Goal: Task Accomplishment & Management: Complete application form

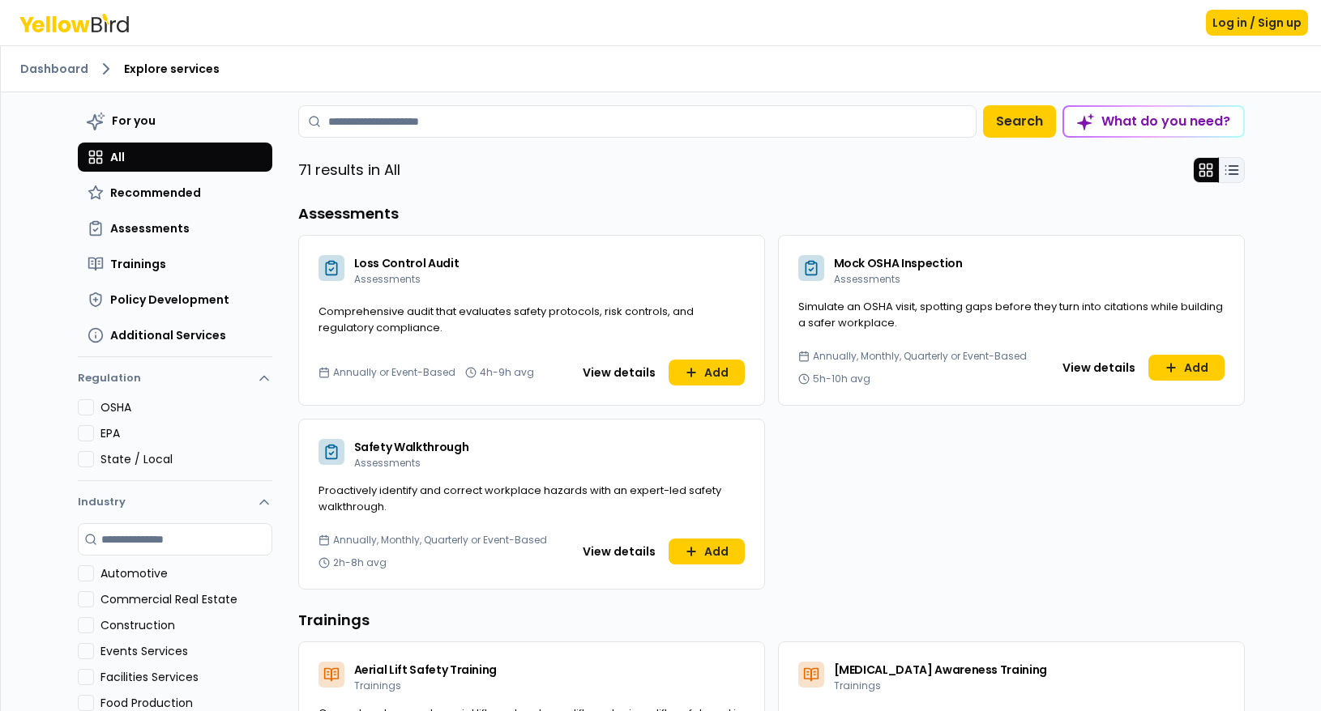
click at [1231, 167] on icon at bounding box center [1231, 170] width 16 height 16
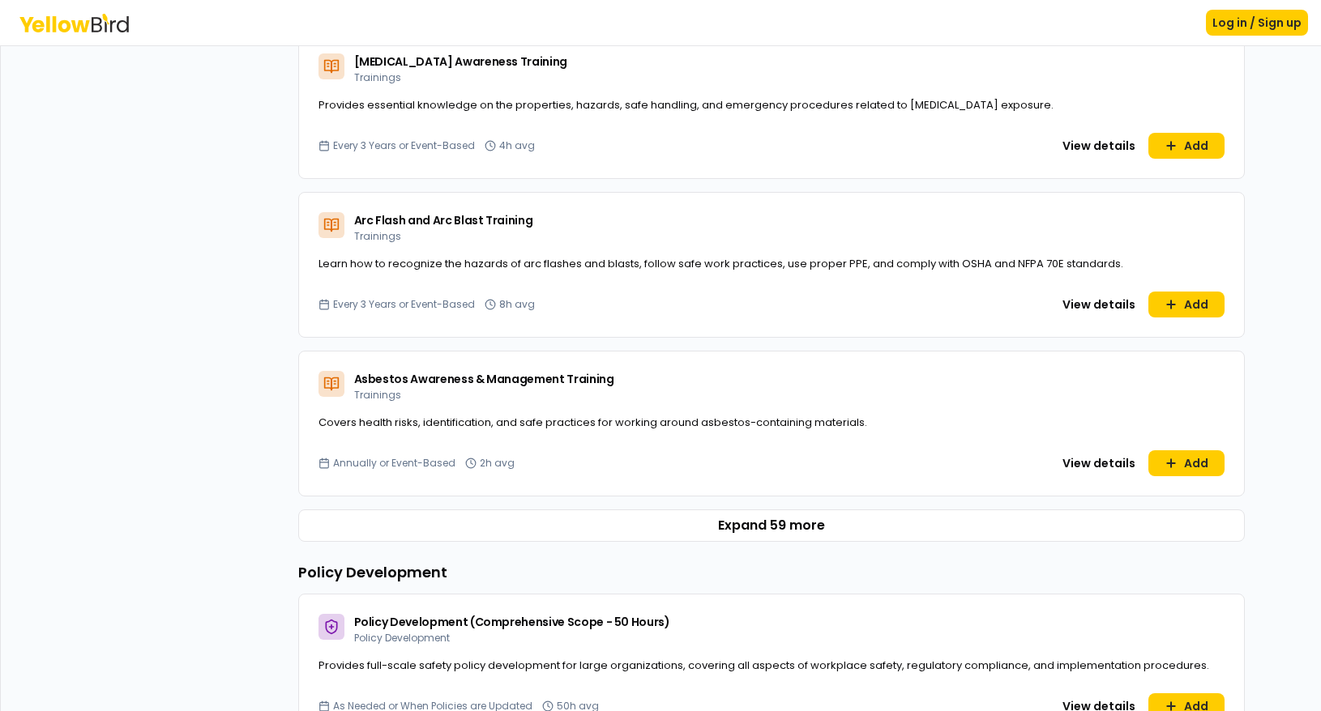
scroll to position [972, 0]
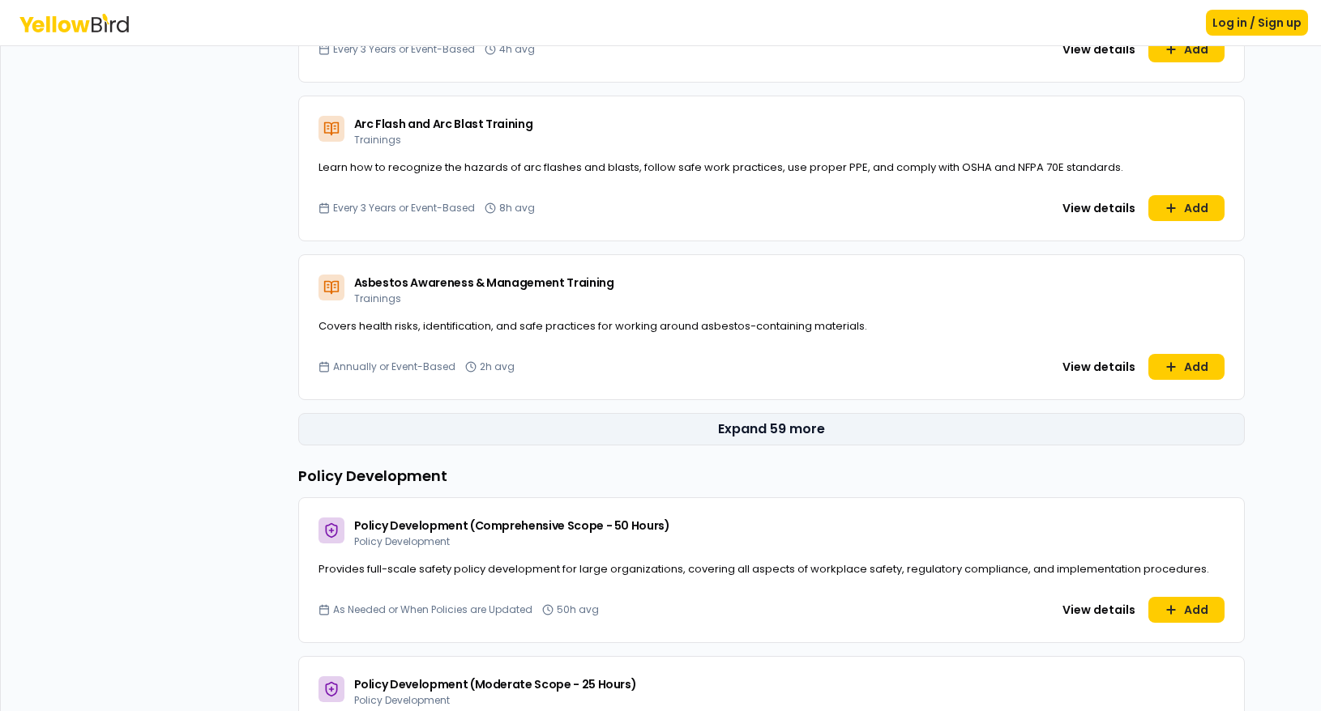
click at [771, 436] on button "Expand 59 more" at bounding box center [771, 429] width 946 height 32
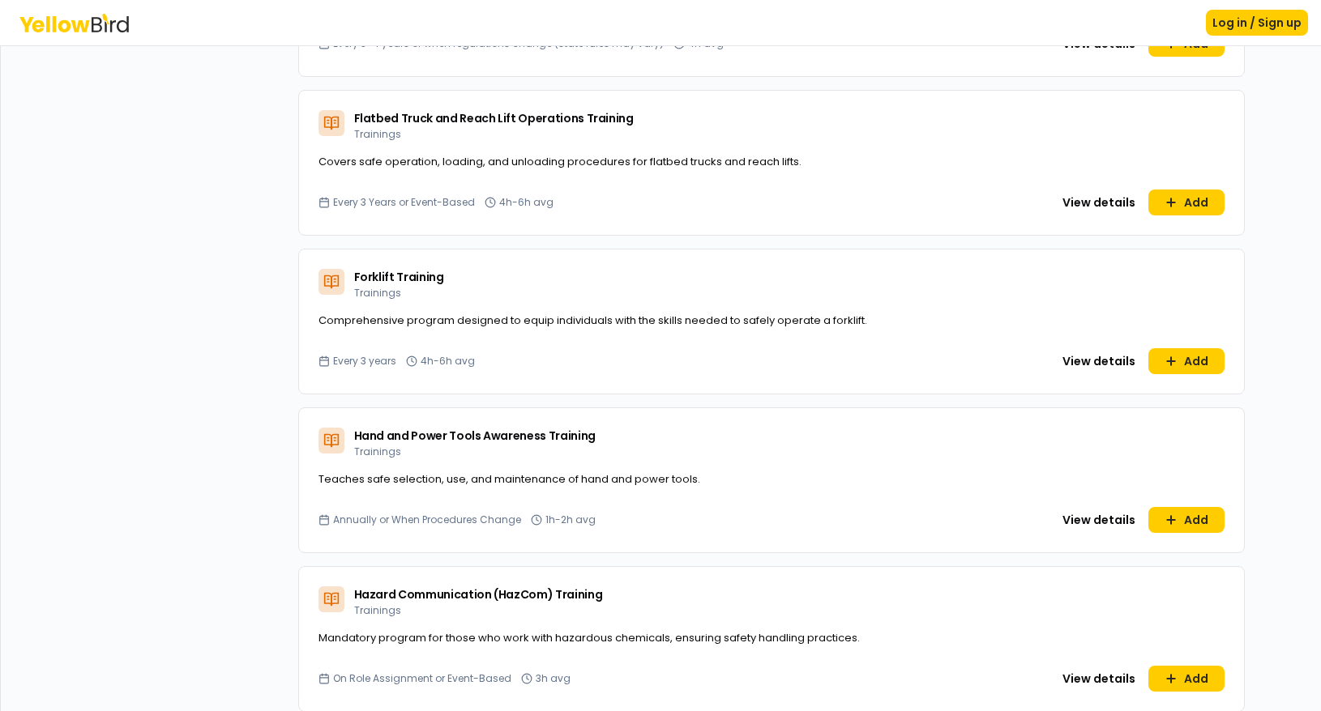
scroll to position [3808, 0]
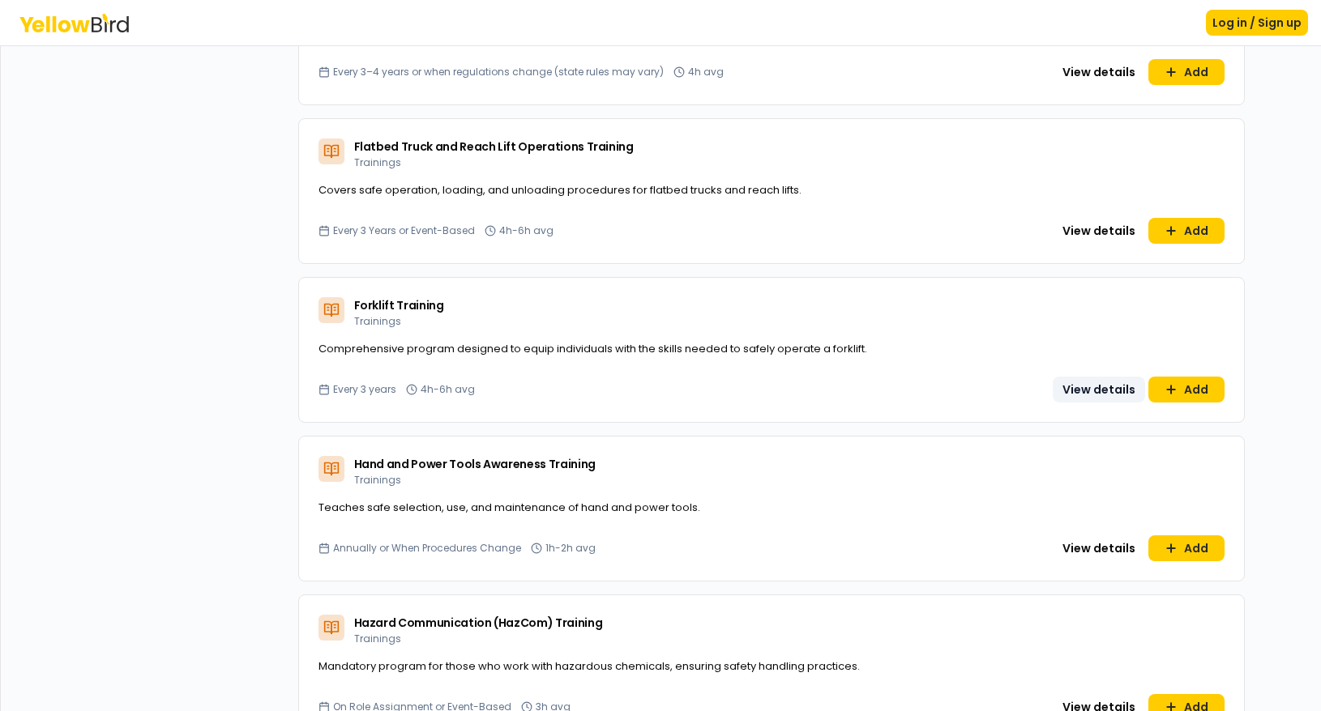
click at [1085, 387] on button "View details" at bounding box center [1098, 390] width 92 height 26
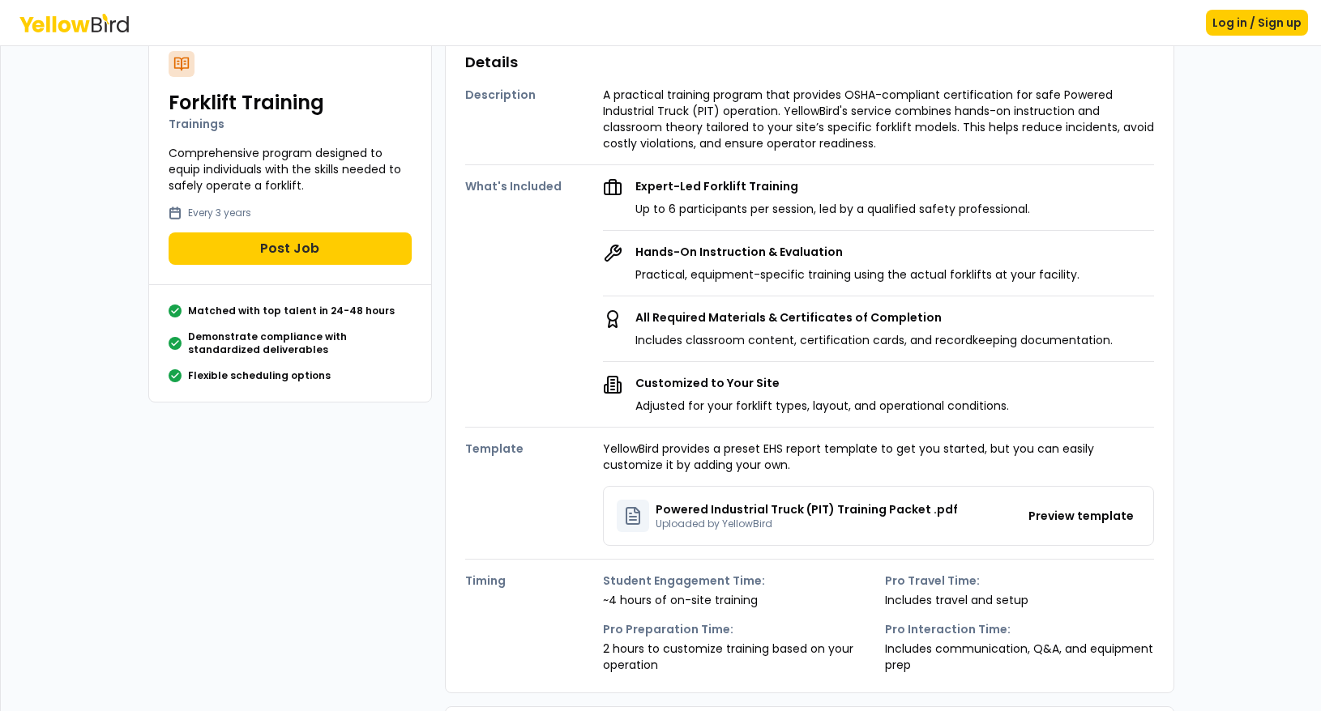
scroll to position [405, 0]
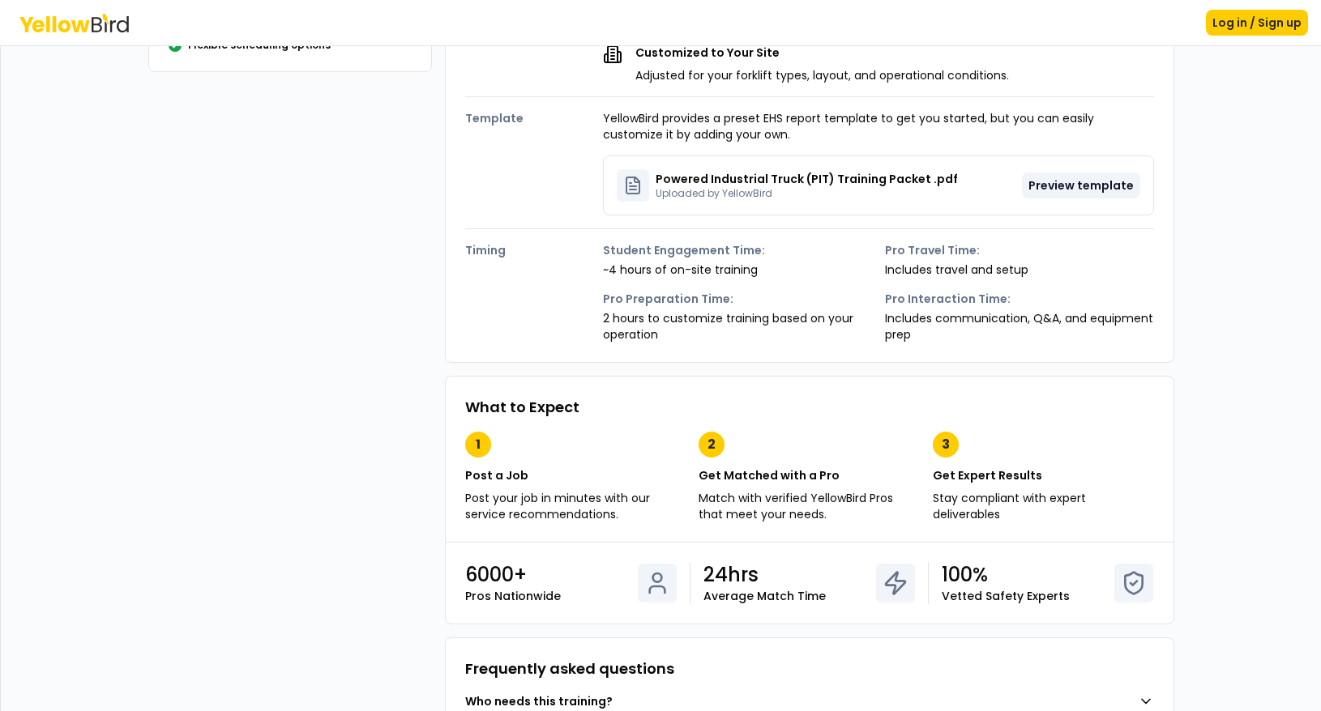
click at [1095, 182] on button "Preview template" at bounding box center [1081, 186] width 118 height 26
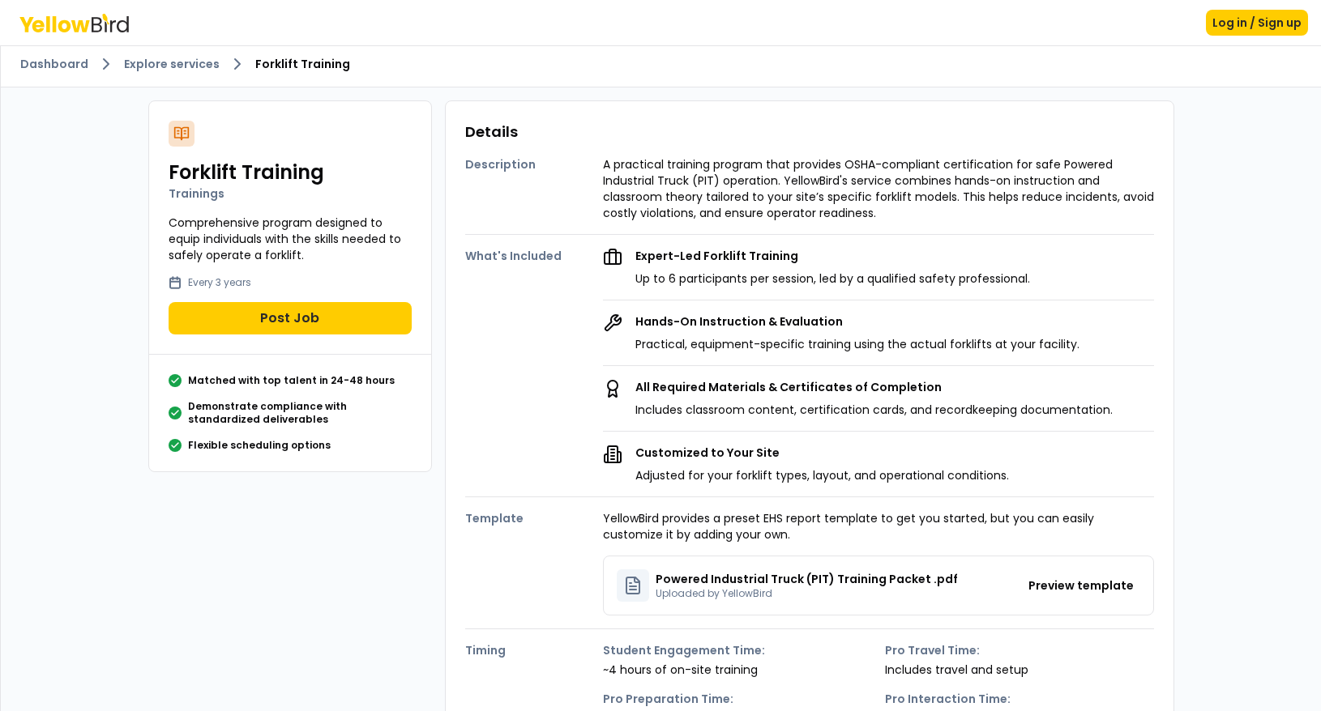
scroll to position [0, 0]
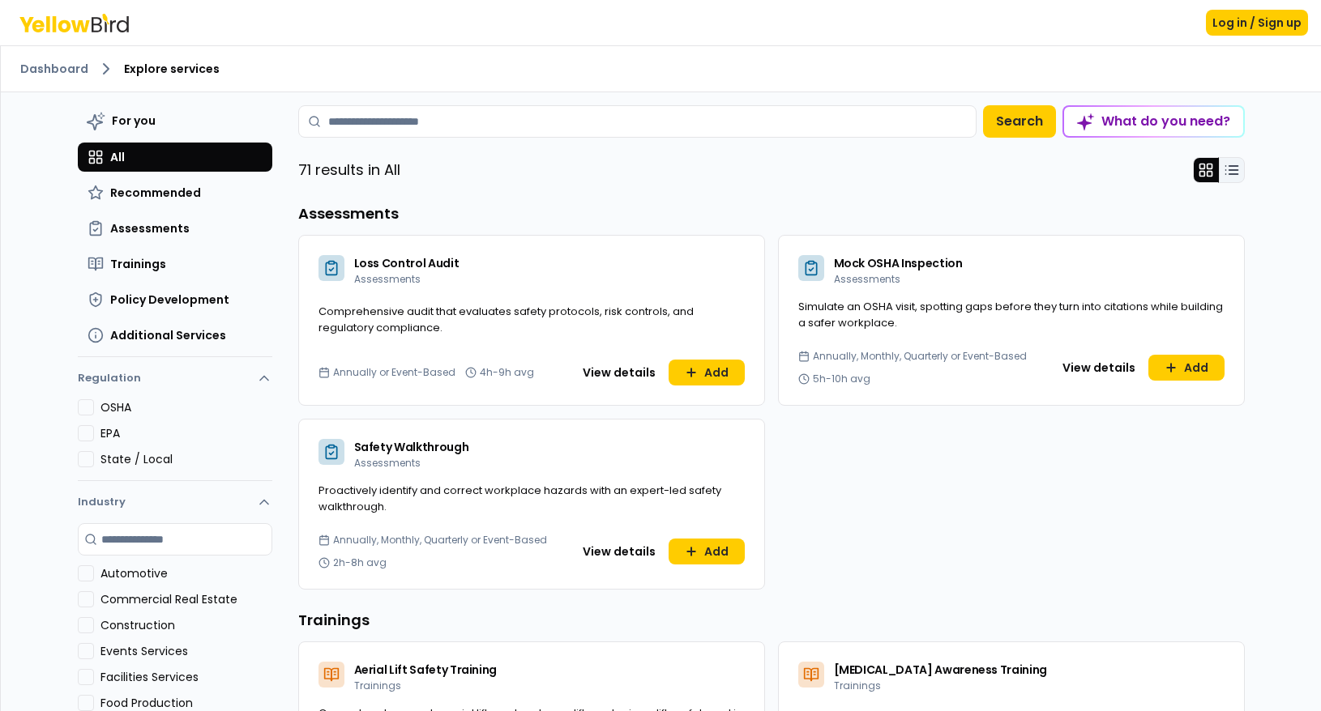
click at [1231, 171] on icon at bounding box center [1231, 170] width 16 height 16
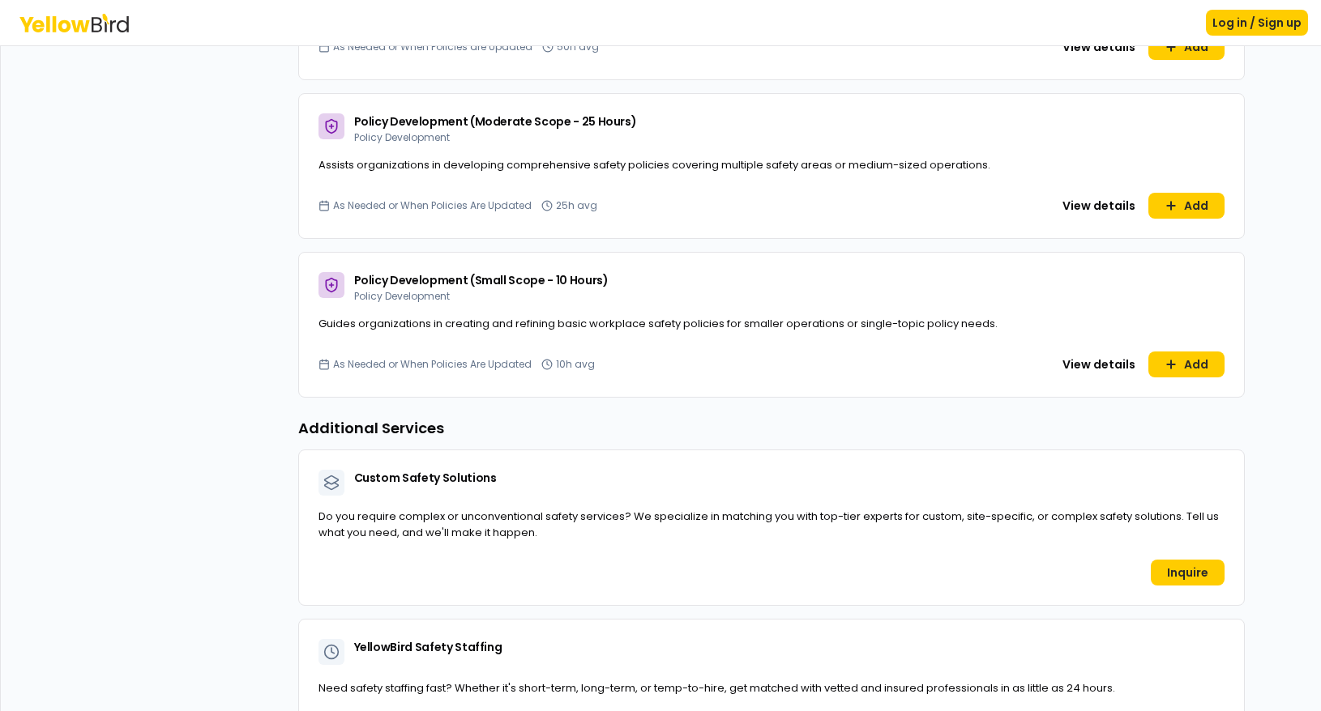
scroll to position [1221, 0]
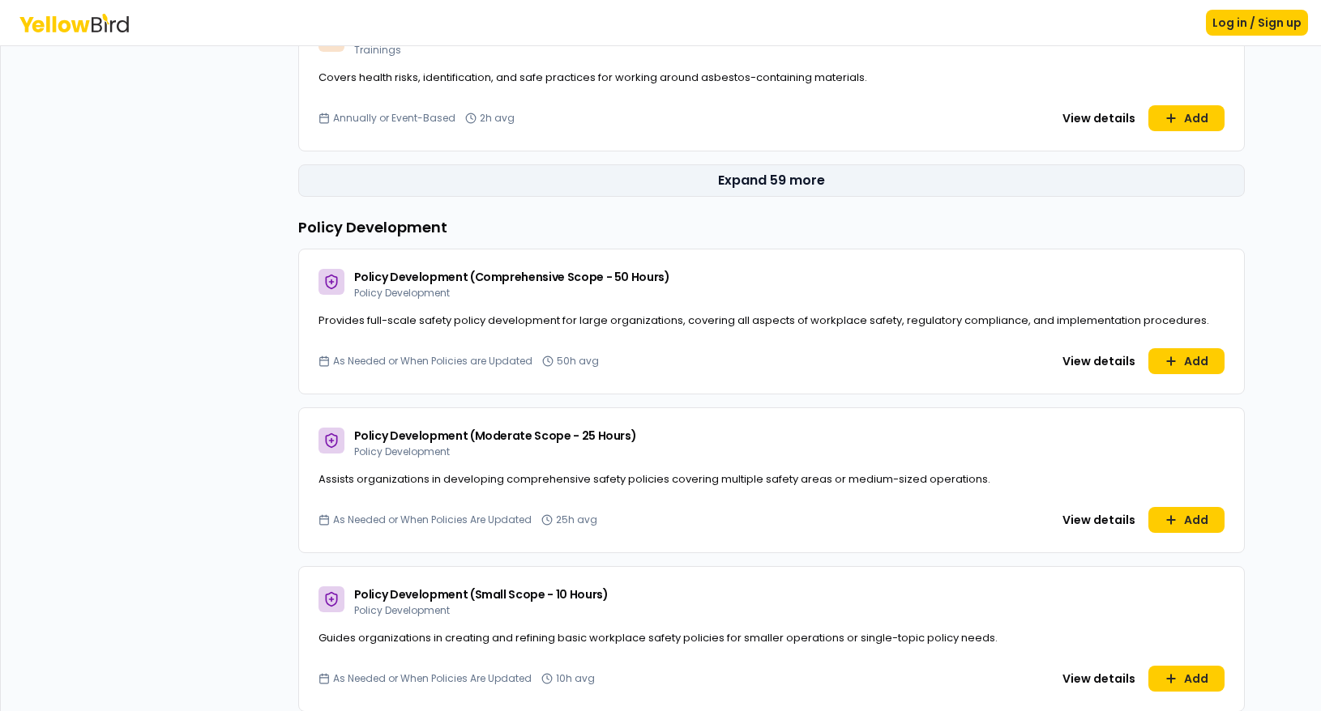
click at [755, 176] on button "Expand 59 more" at bounding box center [771, 180] width 946 height 32
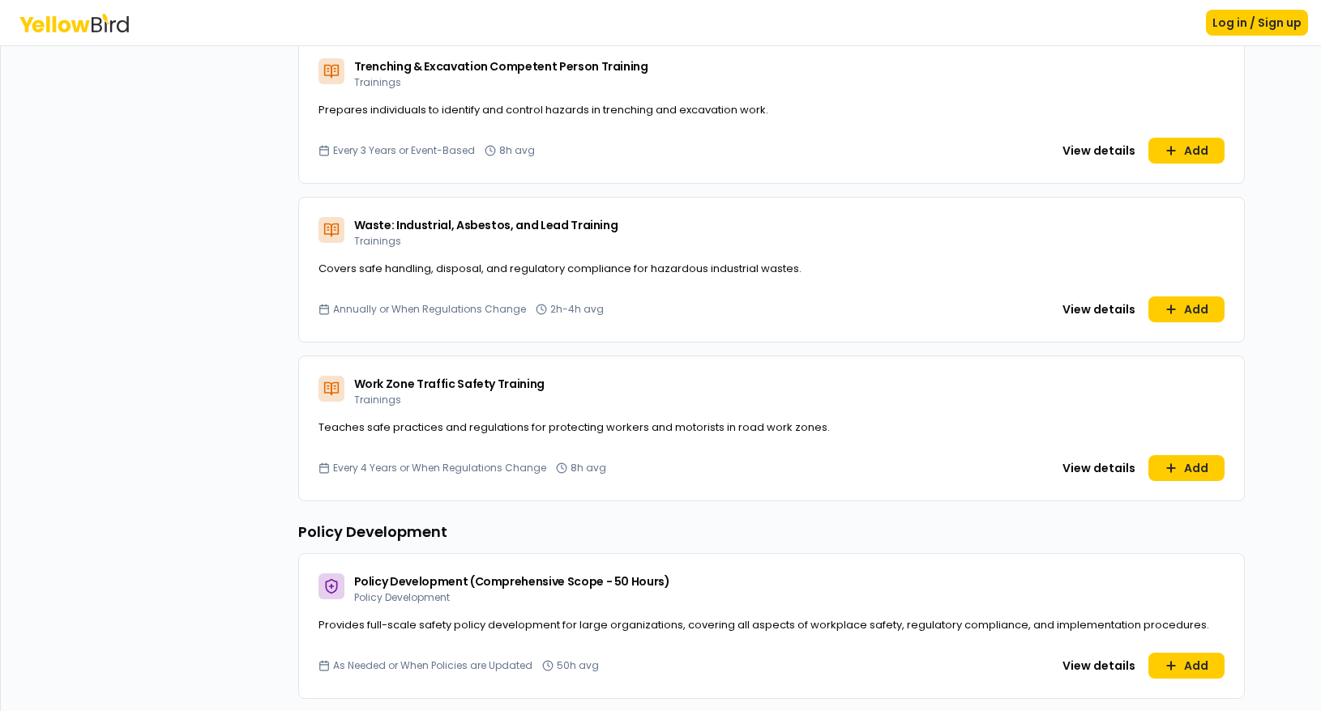
scroll to position [10221, 0]
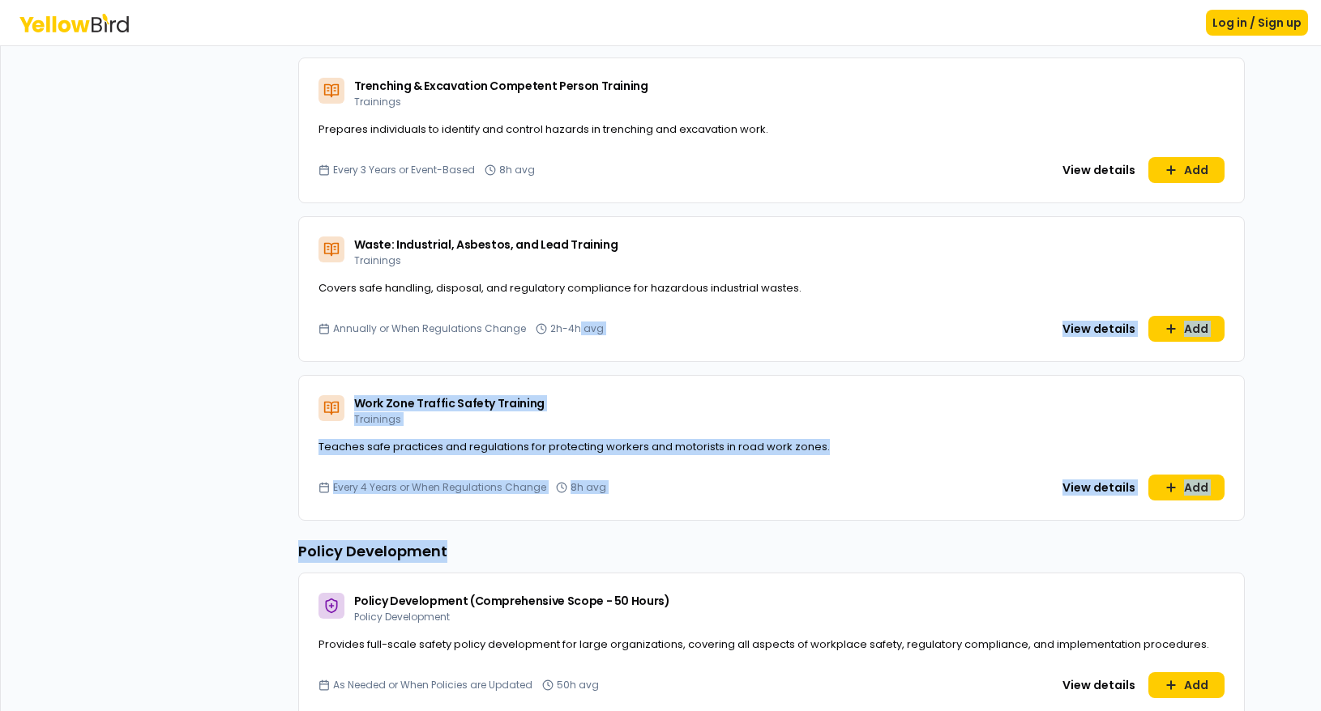
drag, startPoint x: 1236, startPoint y: 526, endPoint x: 573, endPoint y: 331, distance: 690.7
click at [568, 334] on div "Dashboard Explore services For you All Recommended Assessments Trainings Policy…" at bounding box center [660, 378] width 1321 height 666
drag, startPoint x: 1219, startPoint y: 506, endPoint x: 1232, endPoint y: 507, distance: 13.9
click at [1220, 506] on div "Every 4 Years or When Regulations Change 8h avg View details Add" at bounding box center [771, 497] width 945 height 45
click at [1292, 510] on div "Dashboard Explore services For you All Recommended Assessments Trainings Policy…" at bounding box center [660, 378] width 1321 height 666
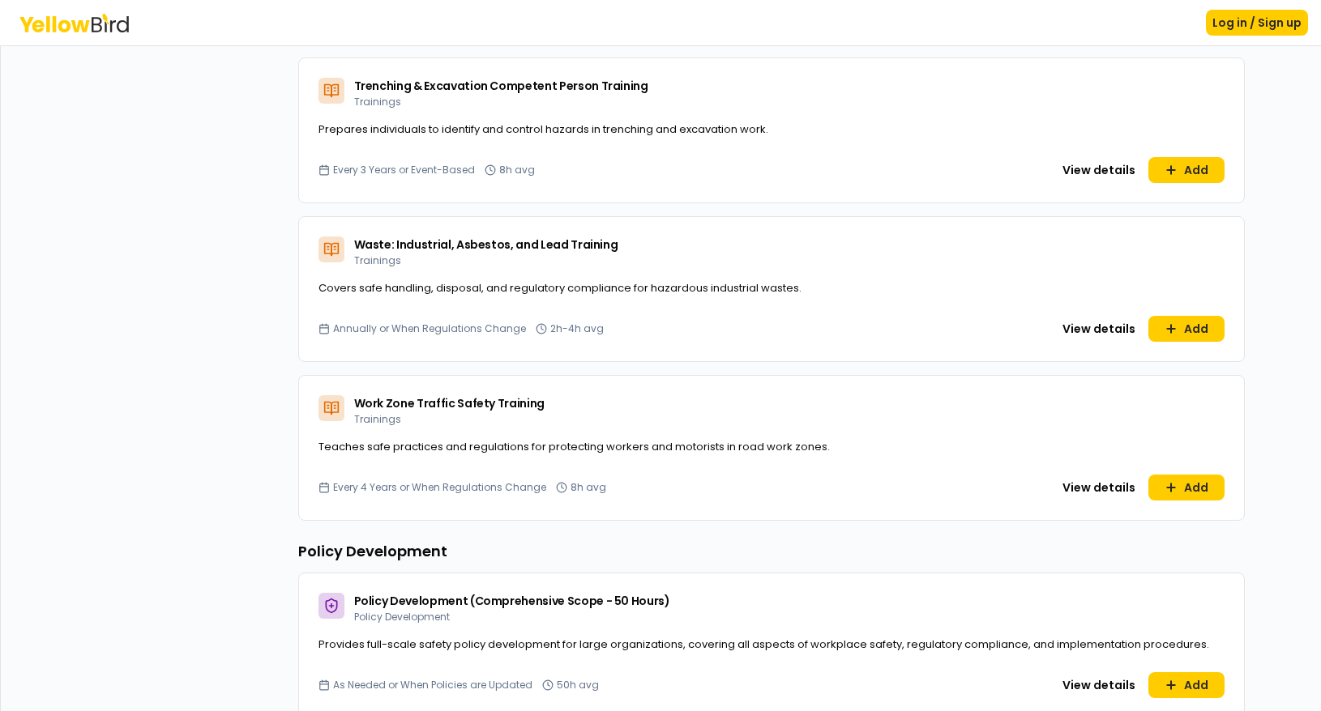
click at [1286, 651] on div "Dashboard Explore services For you All Recommended Assessments Trainings Policy…" at bounding box center [660, 378] width 1321 height 666
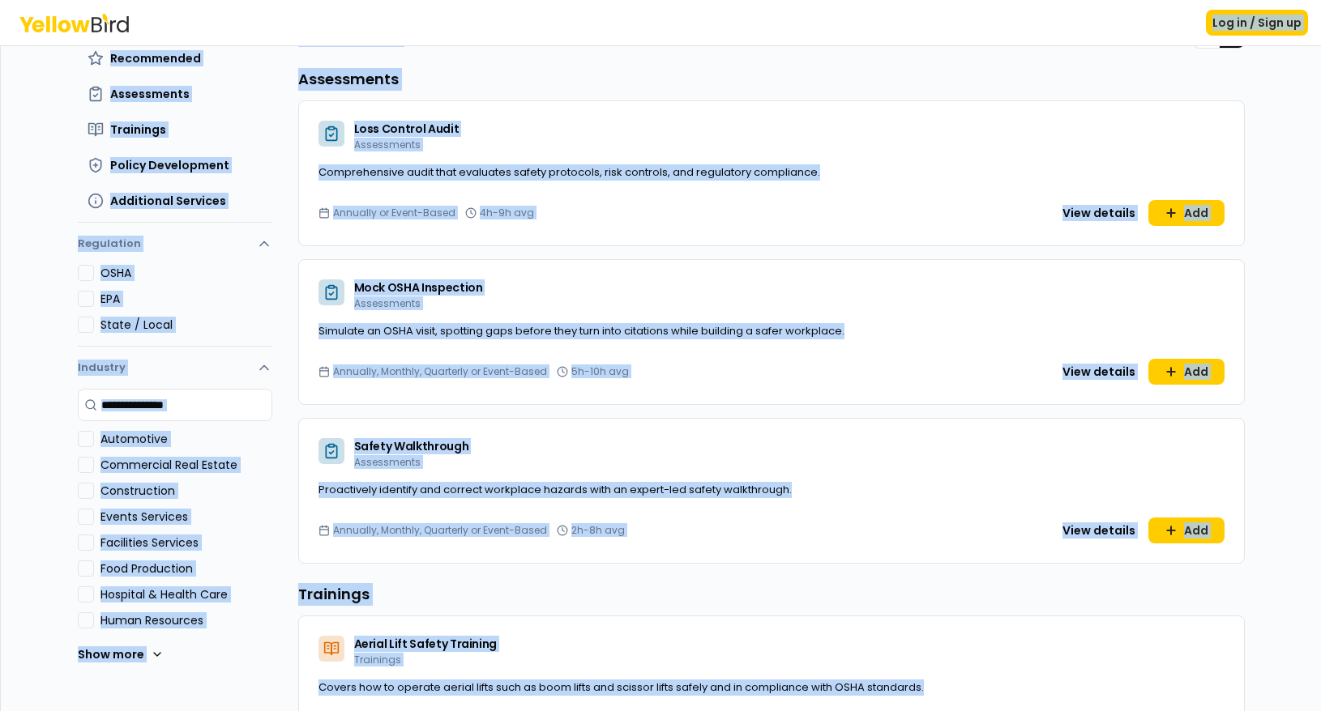
scroll to position [0, 0]
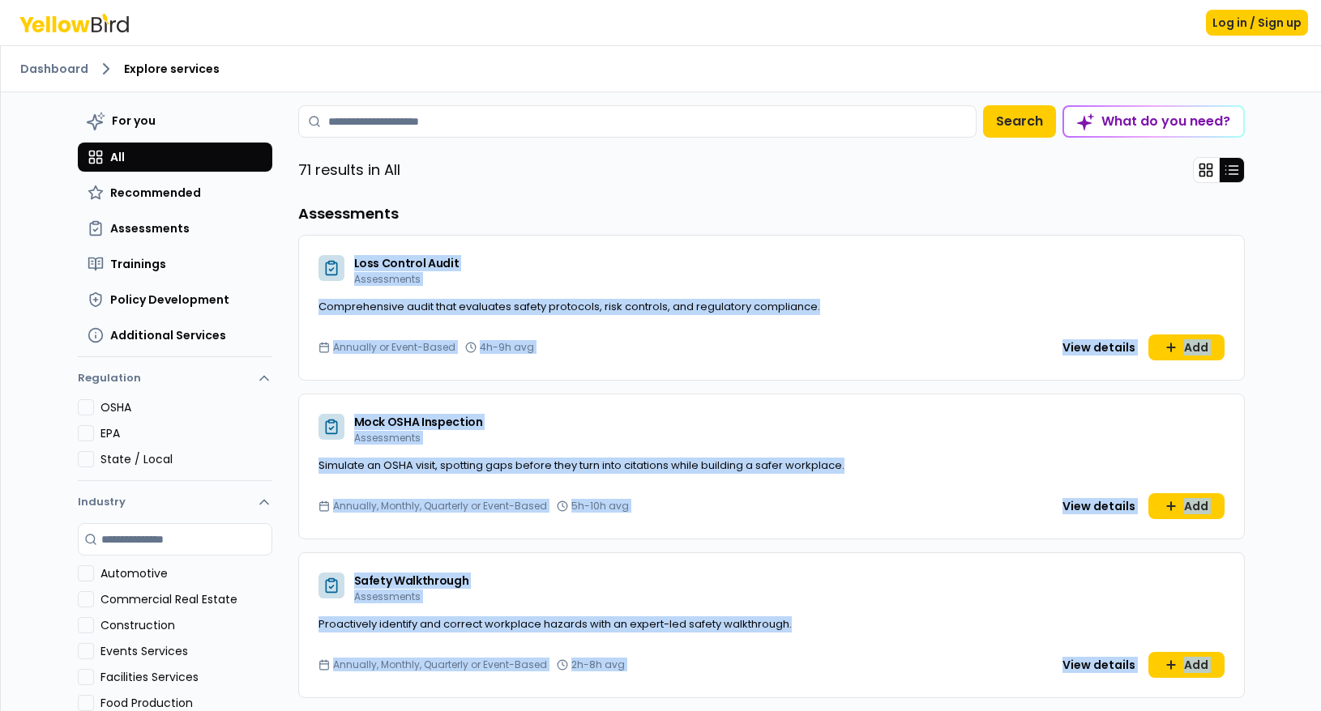
drag, startPoint x: 1223, startPoint y: 487, endPoint x: 331, endPoint y: 245, distance: 923.5
copy div "Loss Control Audit Assessments Comprehensive audit that evaluates safety protoc…"
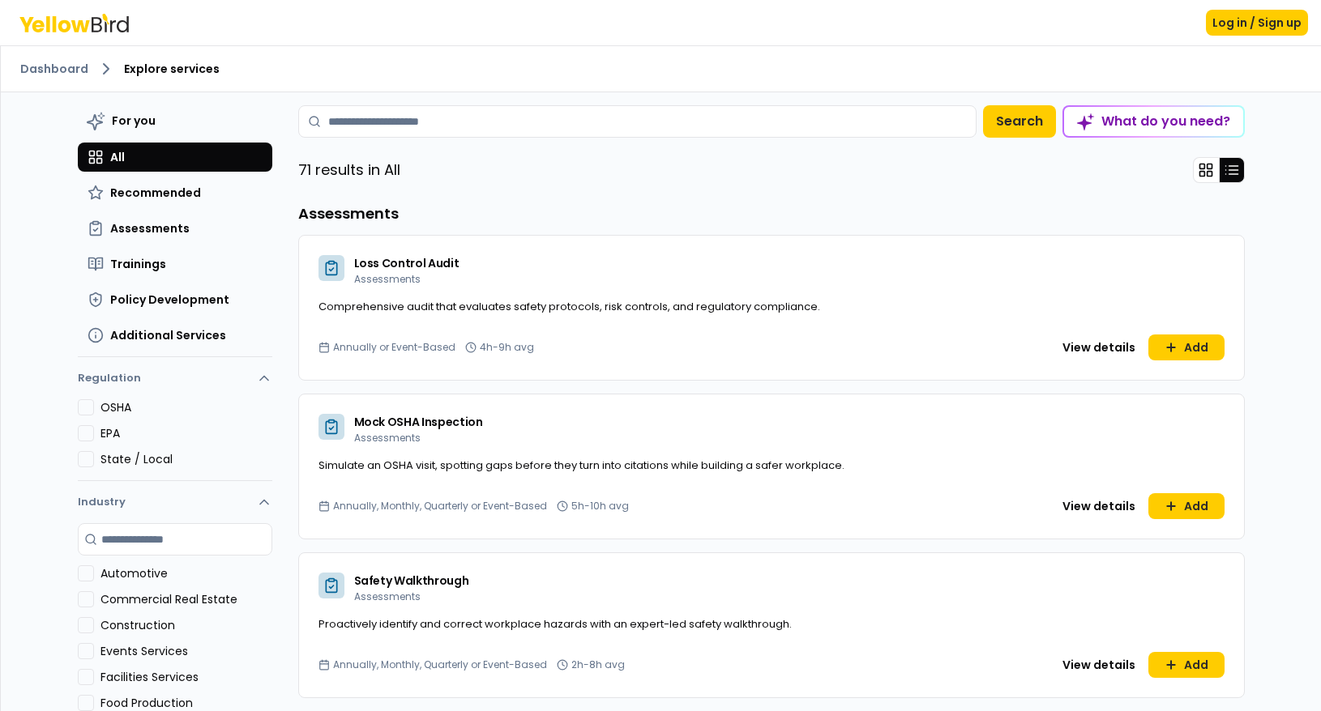
click at [1296, 218] on div "Dashboard Explore services For you All Recommended Assessments Trainings Policy…" at bounding box center [661, 379] width 1320 height 666
click at [515, 126] on input at bounding box center [637, 121] width 678 height 32
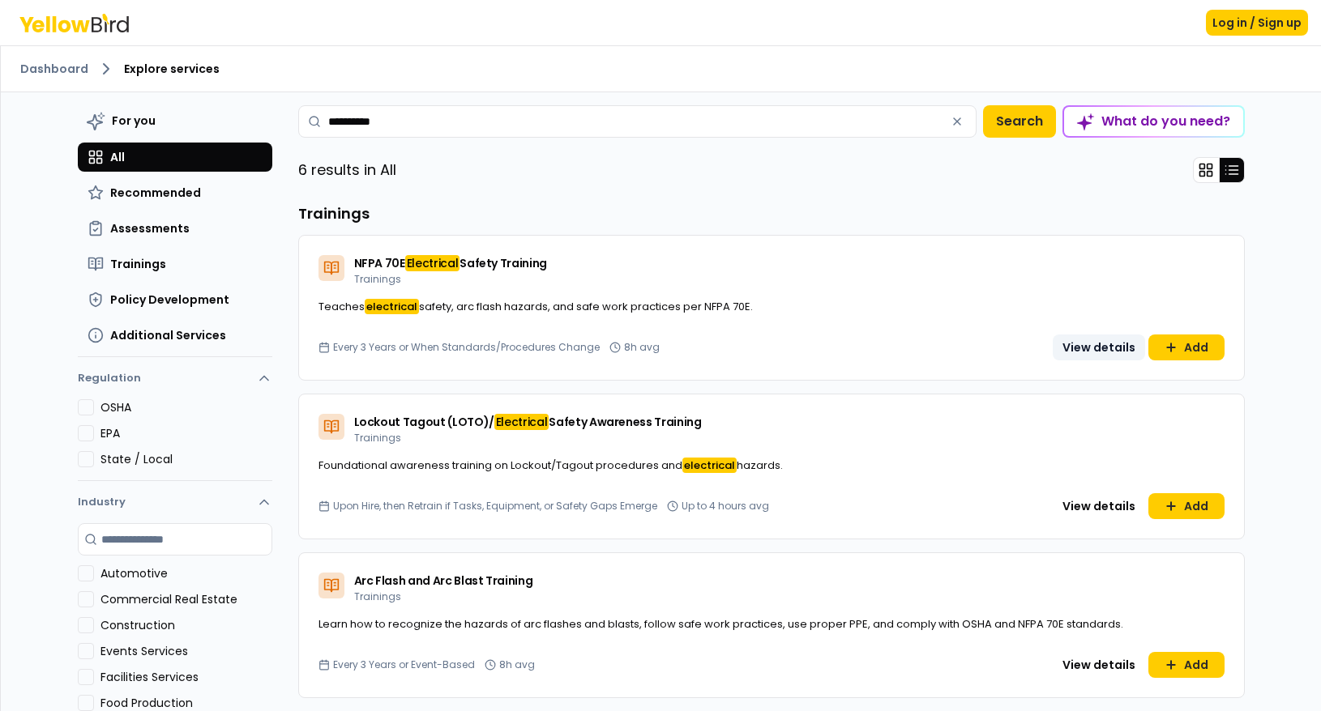
type input "**********"
click at [1080, 348] on button "View details" at bounding box center [1098, 348] width 92 height 26
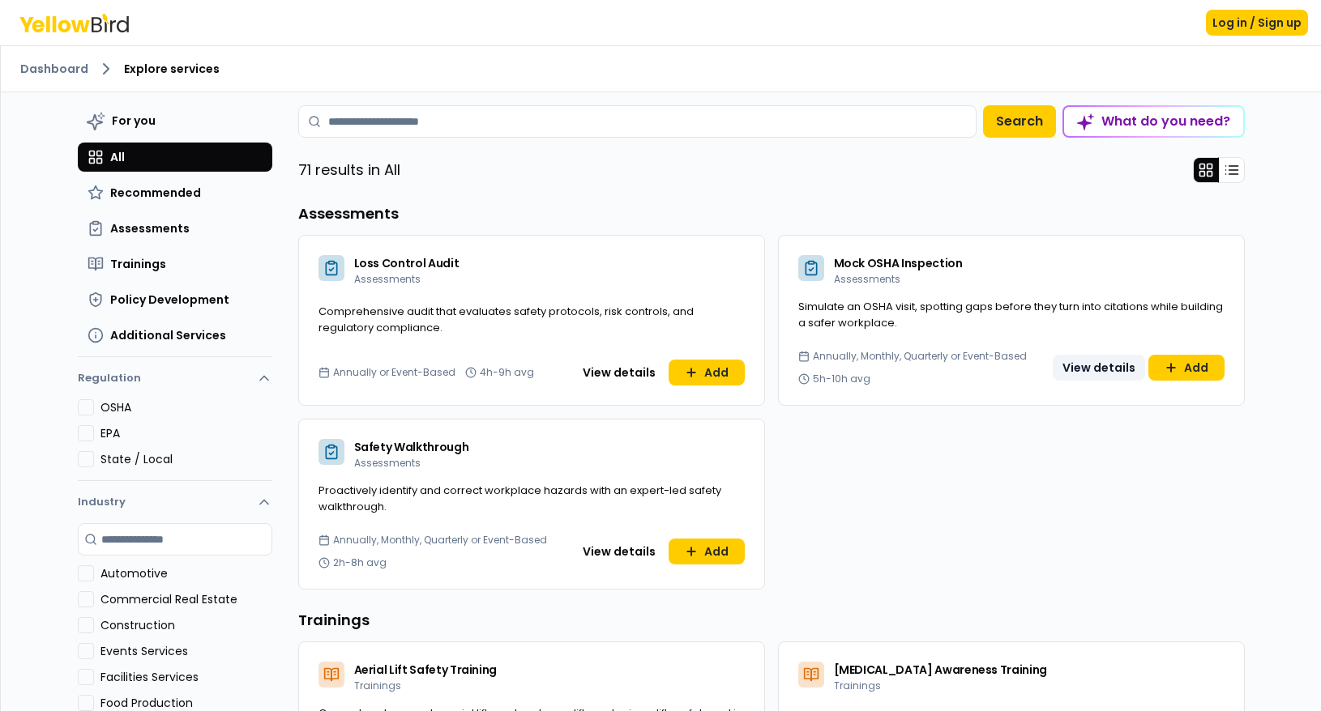
click at [1091, 369] on button "View details" at bounding box center [1098, 368] width 92 height 26
